Goal: Navigation & Orientation: Find specific page/section

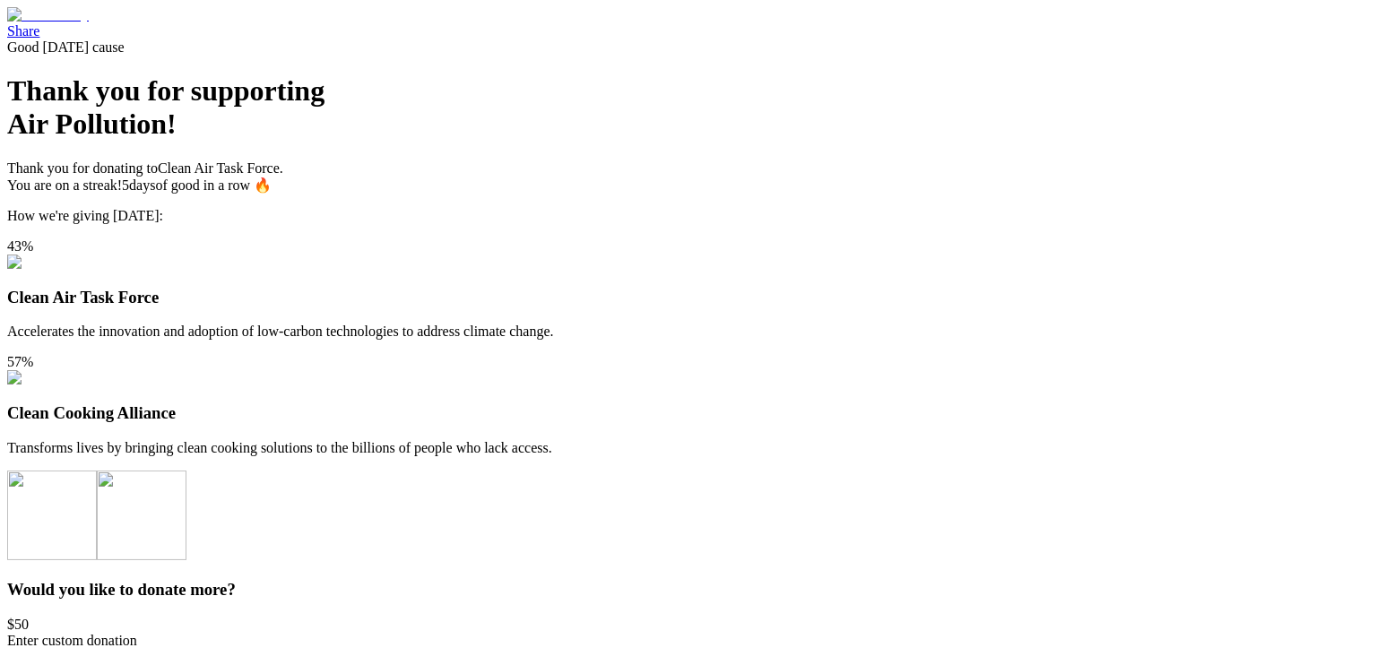
click at [125, 55] on span "Good [DATE] cause" at bounding box center [65, 46] width 117 height 15
